Goal: Use online tool/utility: Utilize a website feature to perform a specific function

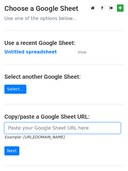
click at [35, 126] on input "url" at bounding box center [62, 127] width 116 height 11
paste input "[URL][DOMAIN_NAME]"
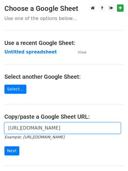
scroll to position [0, 123]
type input "[URL][DOMAIN_NAME]"
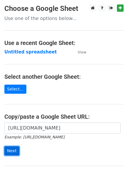
scroll to position [0, 0]
click at [12, 148] on input "Next" at bounding box center [11, 150] width 15 height 9
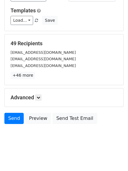
scroll to position [57, 0]
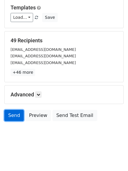
click at [14, 115] on link "Send" at bounding box center [13, 115] width 19 height 11
